Goal: Task Accomplishment & Management: Use online tool/utility

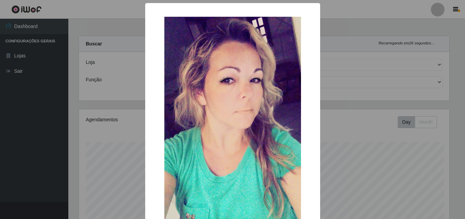
select select "201"
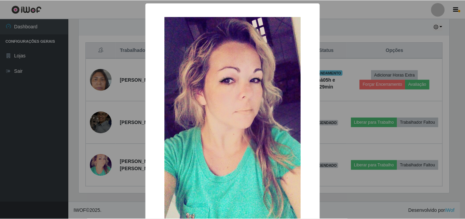
scroll to position [142, 372]
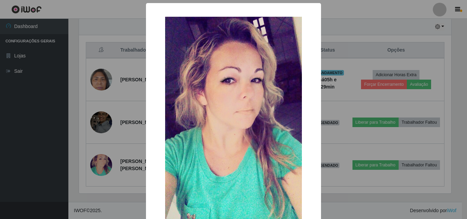
click at [108, 136] on div "× OK Cancel" at bounding box center [233, 109] width 467 height 219
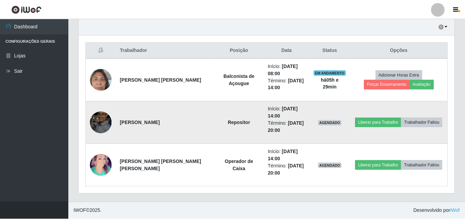
scroll to position [142, 375]
click at [102, 107] on td at bounding box center [101, 122] width 30 height 43
click at [100, 115] on img at bounding box center [101, 122] width 22 height 29
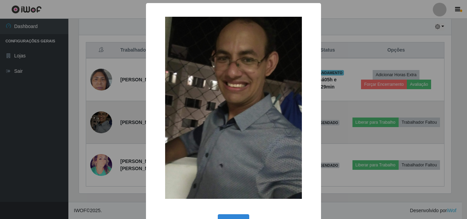
click at [100, 115] on div "× OK Cancel" at bounding box center [233, 109] width 467 height 219
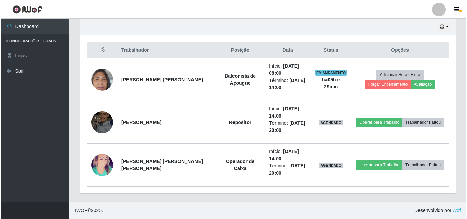
scroll to position [241, 0]
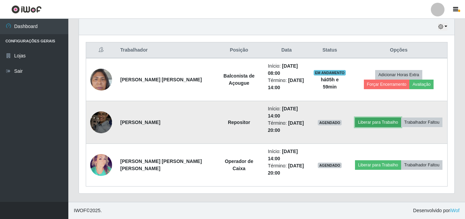
click at [369, 122] on button "Liberar para Trabalho" at bounding box center [378, 123] width 46 height 10
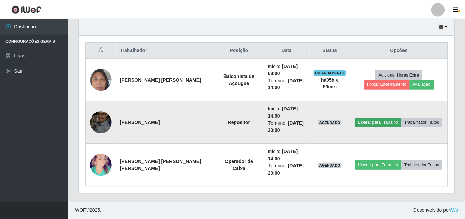
scroll to position [142, 372]
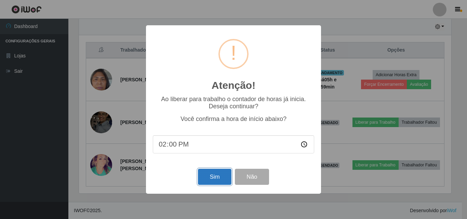
click at [210, 183] on button "Sim" at bounding box center [214, 177] width 33 height 16
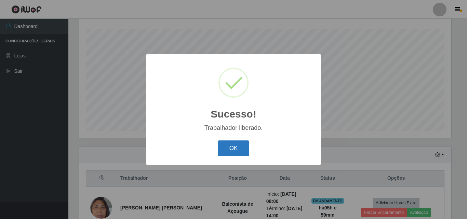
click at [236, 154] on button "OK" at bounding box center [234, 148] width 32 height 16
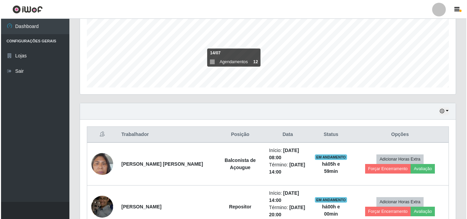
scroll to position [142, 375]
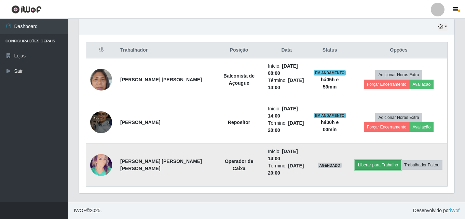
click at [369, 168] on button "Liberar para Trabalho" at bounding box center [378, 165] width 46 height 10
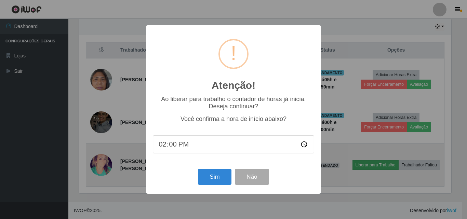
scroll to position [142, 372]
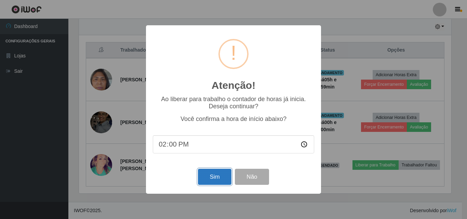
click at [212, 180] on button "Sim" at bounding box center [214, 177] width 33 height 16
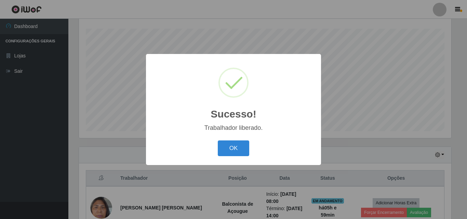
click at [217, 151] on div "OK Cancel" at bounding box center [233, 147] width 161 height 19
click at [220, 153] on button "OK" at bounding box center [234, 148] width 32 height 16
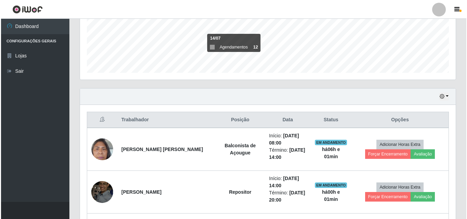
scroll to position [241, 0]
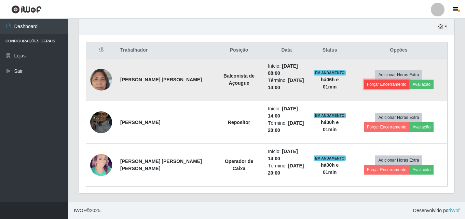
click at [410, 80] on button "Forçar Encerramento" at bounding box center [387, 85] width 46 height 10
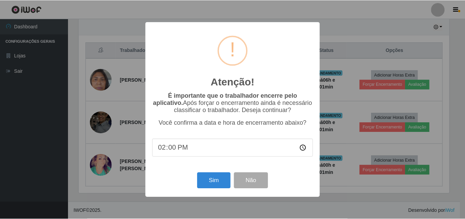
scroll to position [142, 372]
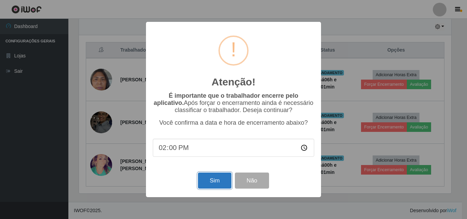
click at [221, 180] on button "Sim" at bounding box center [214, 180] width 33 height 16
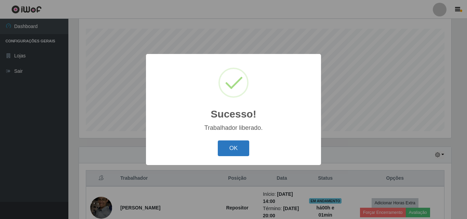
click at [235, 150] on button "OK" at bounding box center [234, 148] width 32 height 16
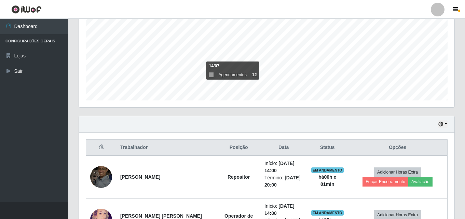
scroll to position [181, 0]
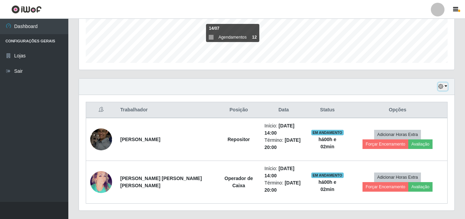
click at [441, 83] on button "button" at bounding box center [443, 87] width 10 height 8
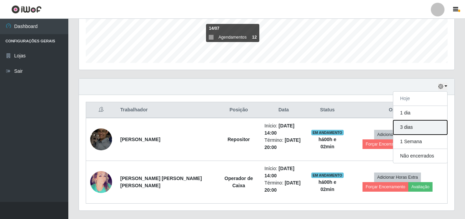
click at [444, 125] on button "3 dias" at bounding box center [420, 127] width 54 height 14
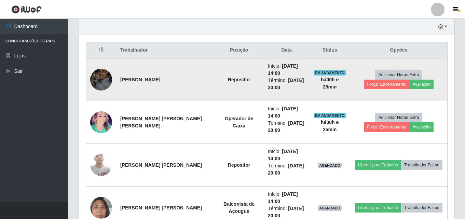
scroll to position [207, 0]
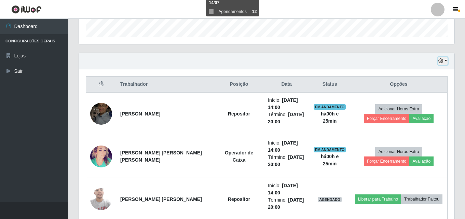
click at [438, 60] on icon "button" at bounding box center [440, 60] width 5 height 5
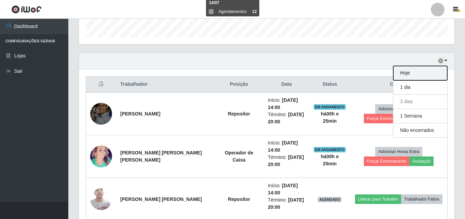
click at [432, 68] on button "Hoje" at bounding box center [420, 73] width 54 height 14
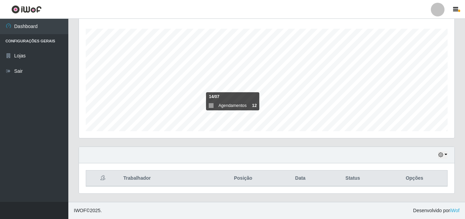
scroll to position [198, 0]
